Goal: Navigation & Orientation: Understand site structure

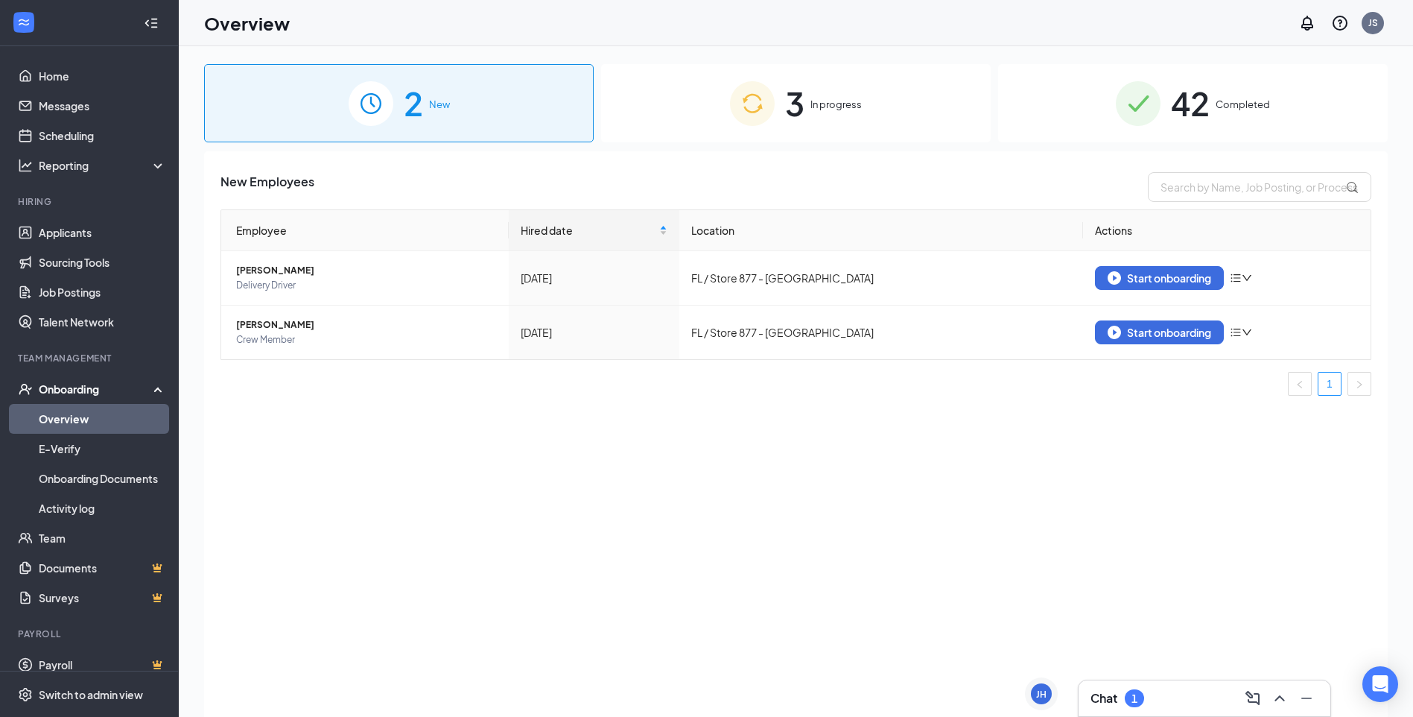
click at [829, 107] on span "In progress" at bounding box center [835, 104] width 51 height 15
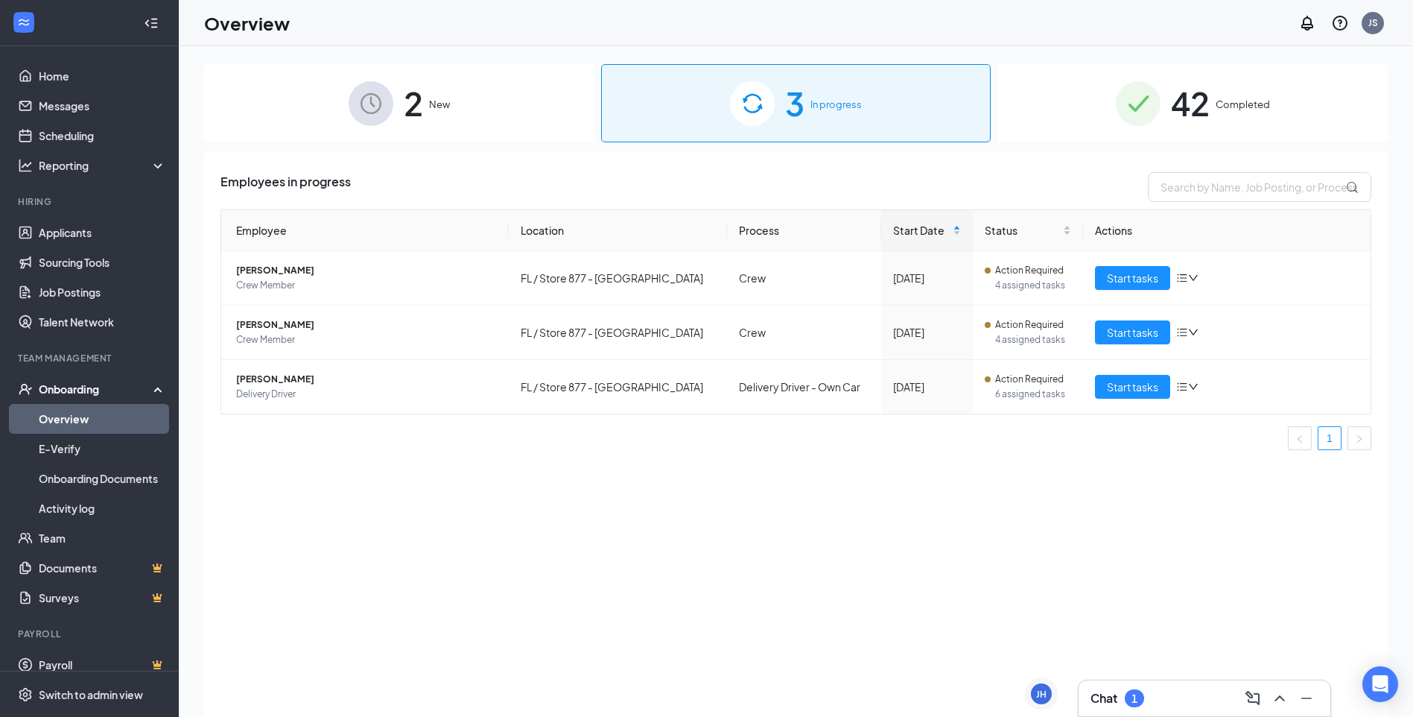
click at [468, 118] on div "2 New" at bounding box center [399, 103] width 390 height 78
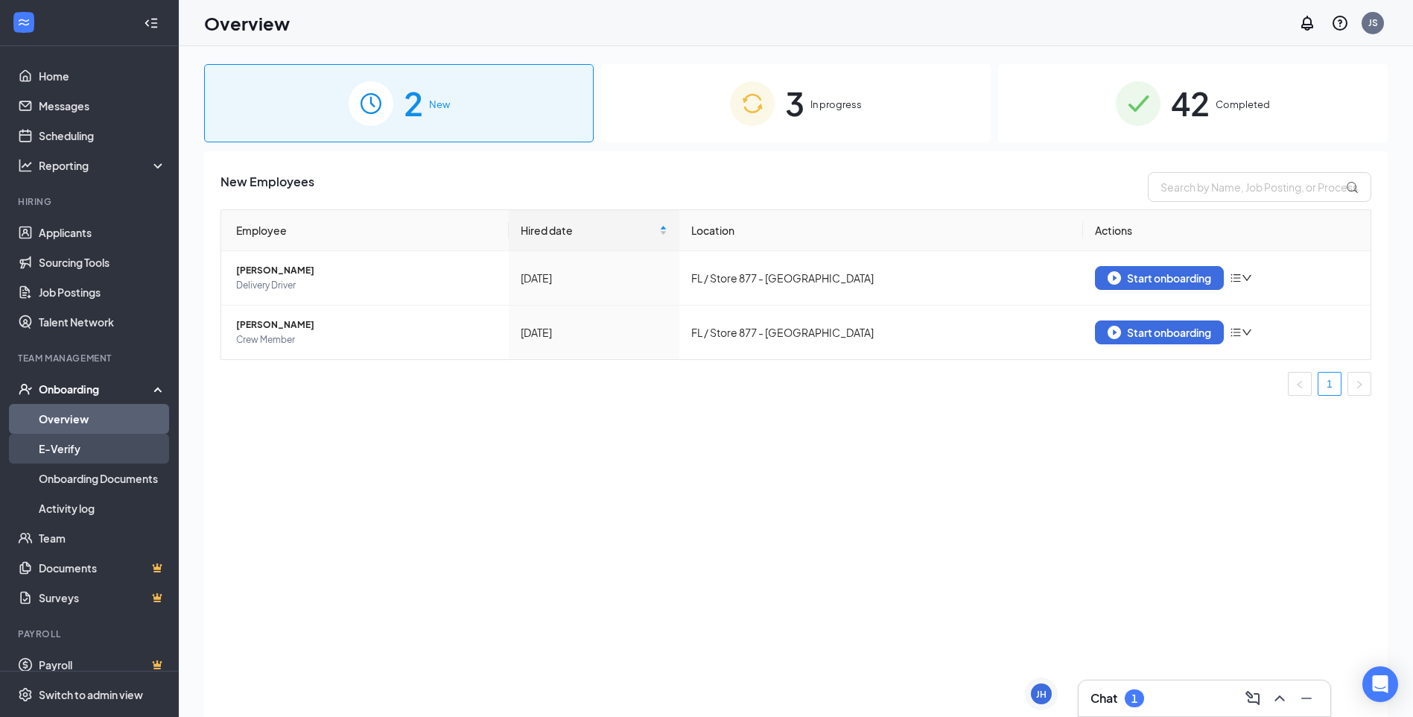
click at [68, 445] on link "E-Verify" at bounding box center [102, 449] width 127 height 30
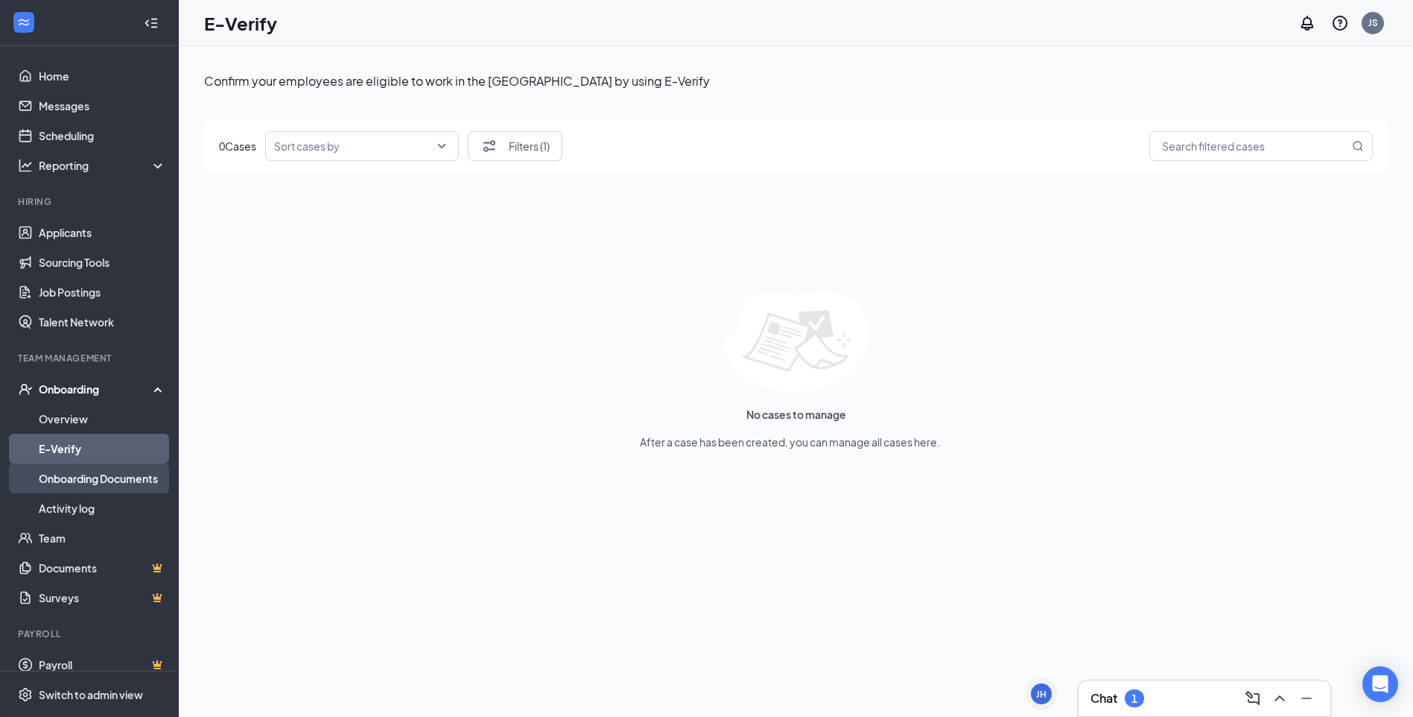
click at [73, 478] on link "Onboarding Documents" at bounding box center [102, 478] width 127 height 30
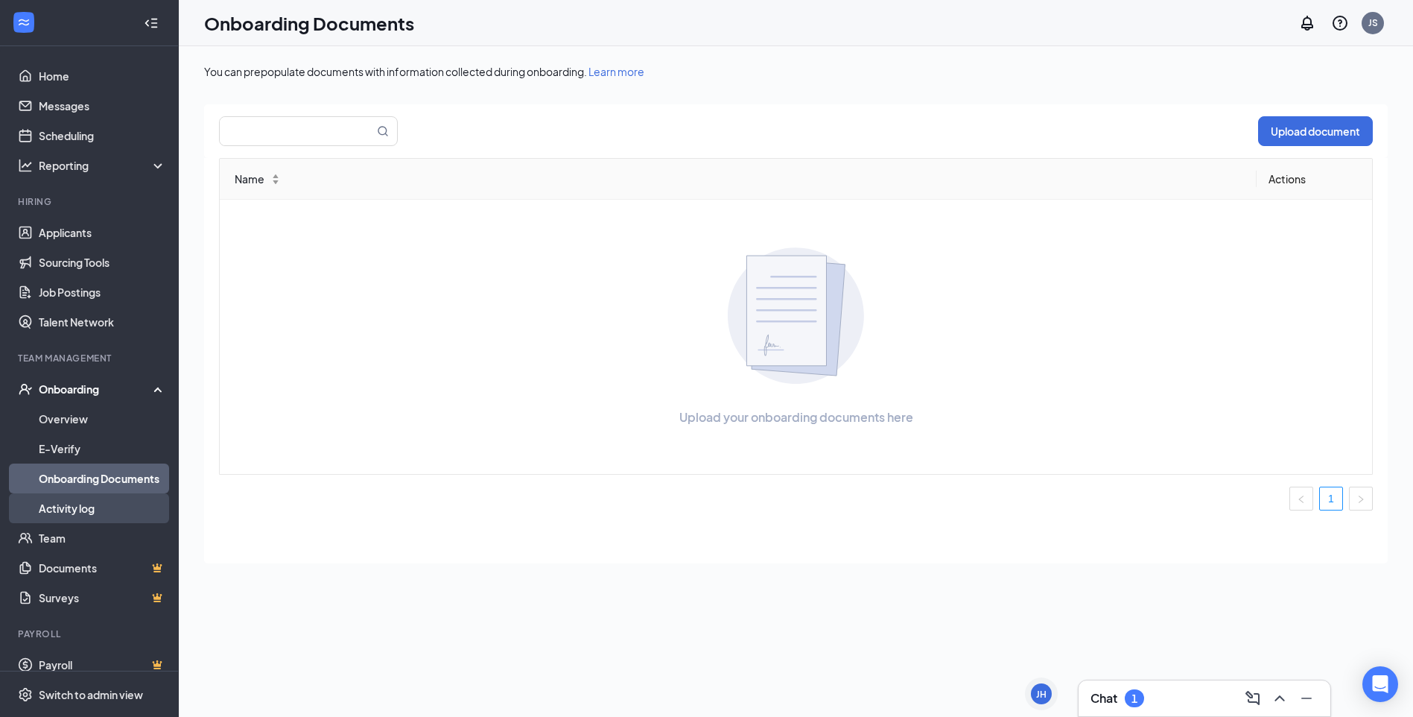
click at [77, 510] on link "Activity log" at bounding box center [102, 508] width 127 height 30
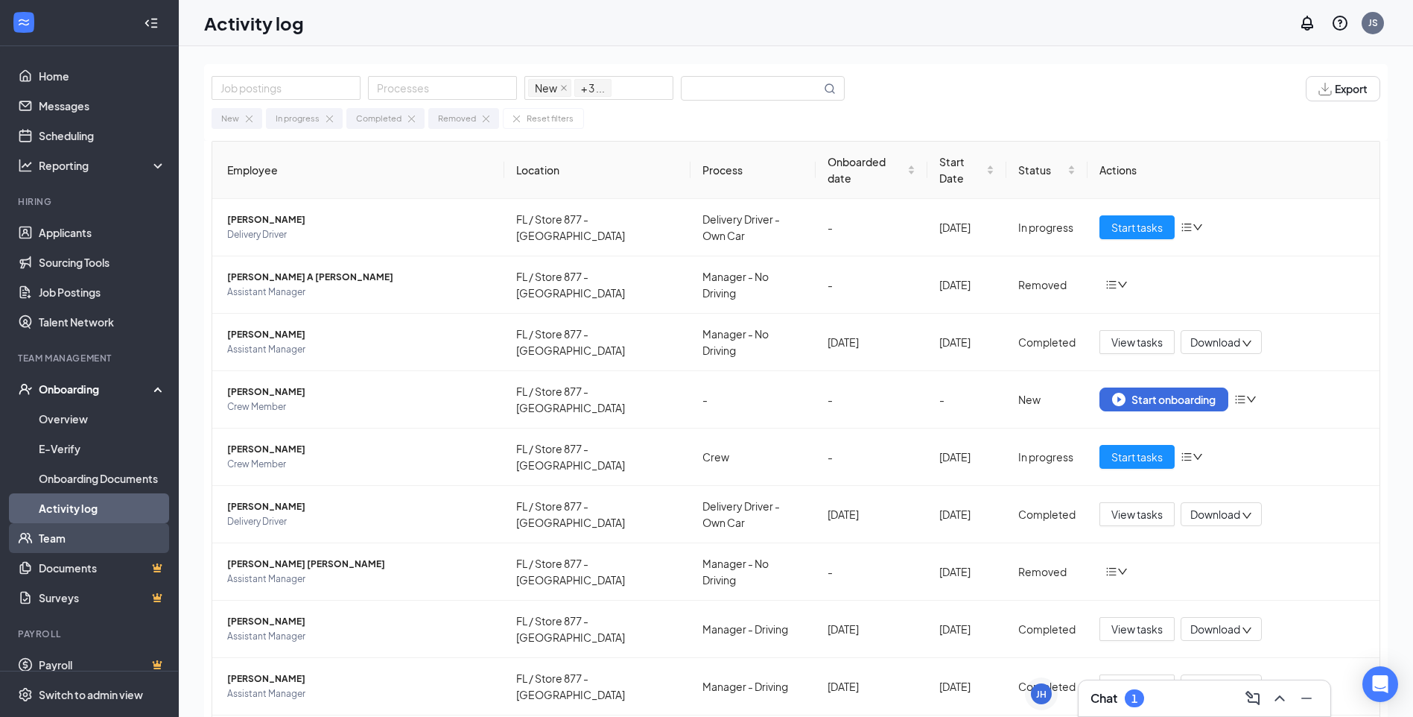
click at [53, 536] on link "Team" at bounding box center [102, 538] width 127 height 30
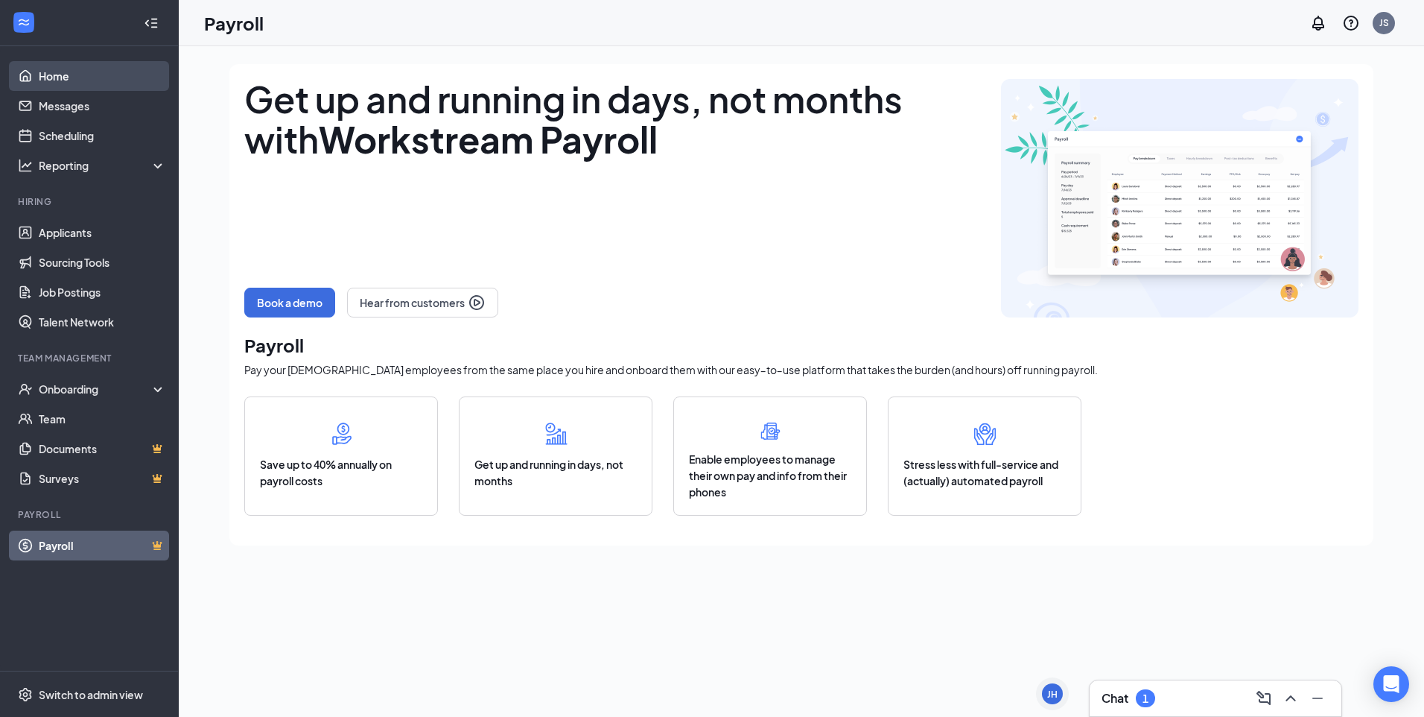
click at [60, 75] on link "Home" at bounding box center [102, 76] width 127 height 30
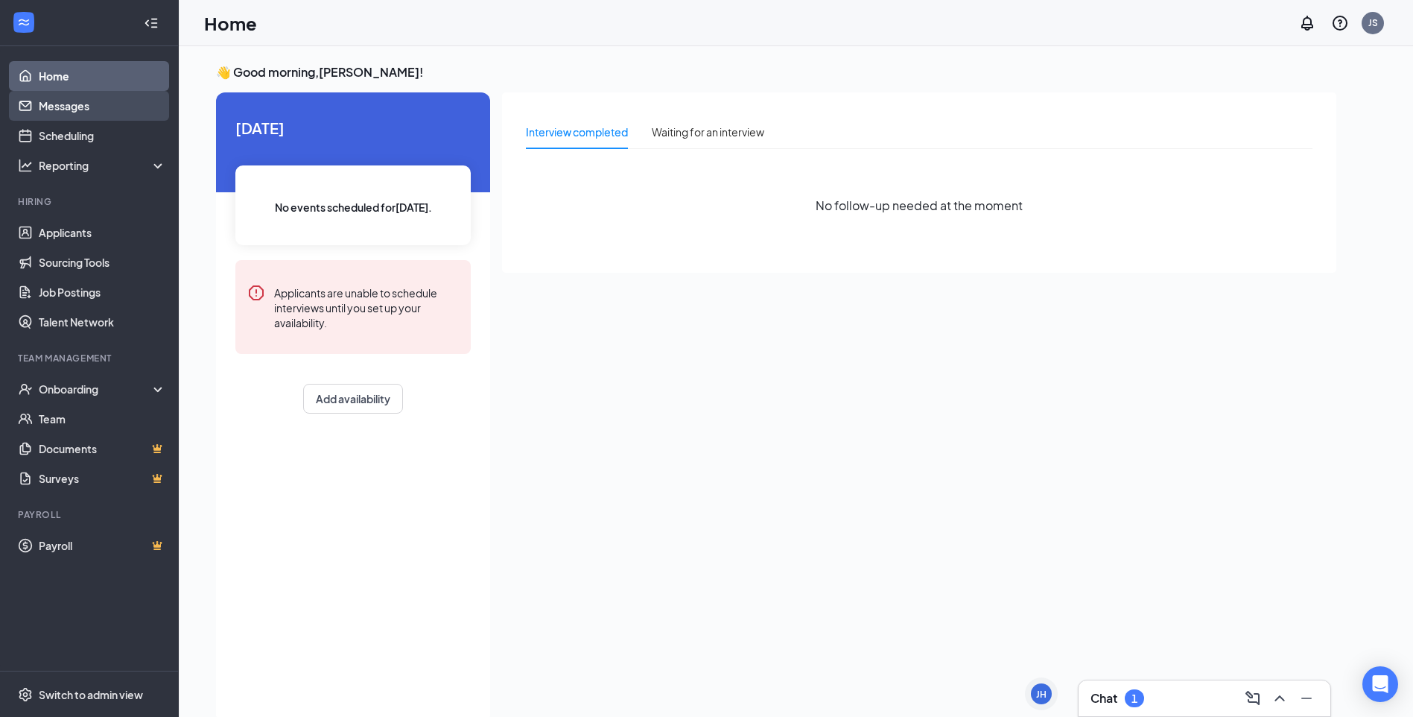
click at [70, 103] on link "Messages" at bounding box center [102, 106] width 127 height 30
